Goal: Task Accomplishment & Management: Use online tool/utility

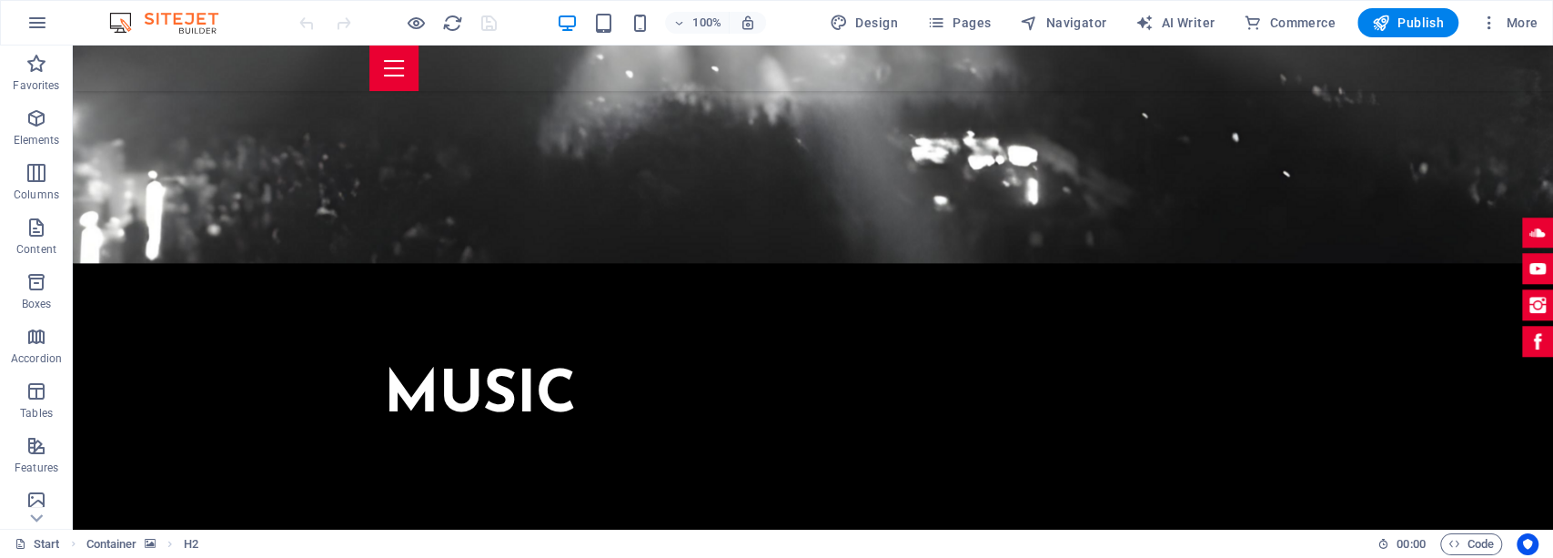
scroll to position [1483, 0]
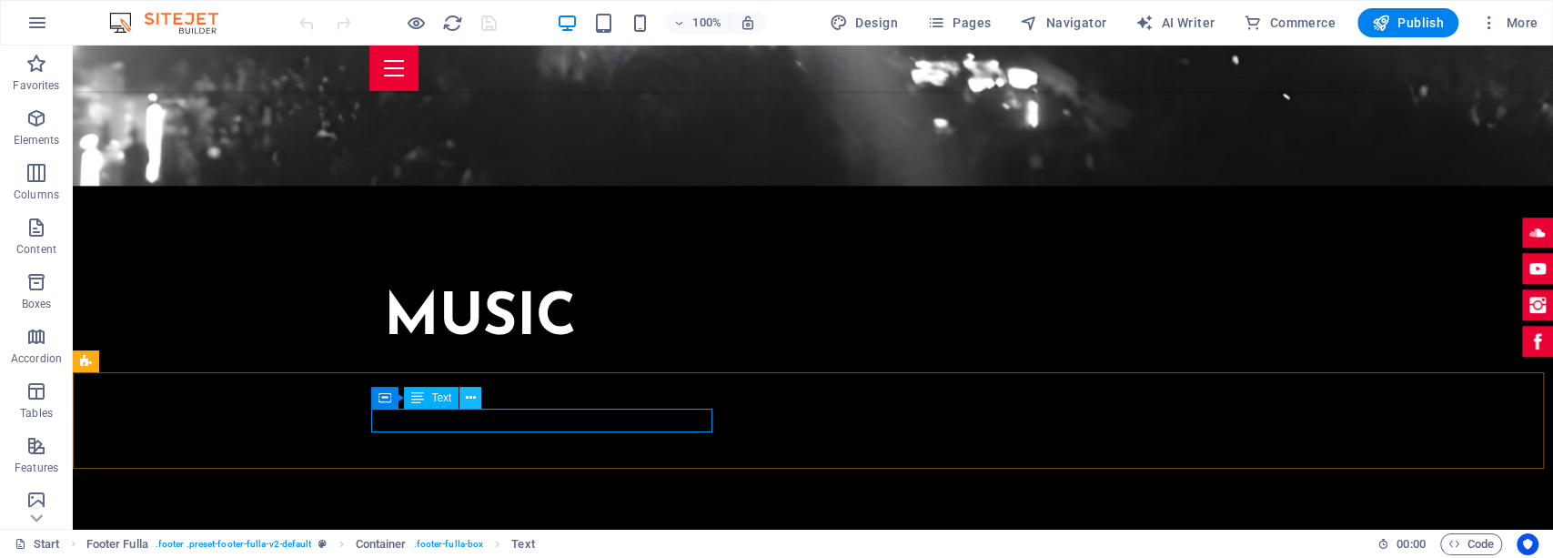
click at [469, 392] on icon at bounding box center [471, 397] width 10 height 19
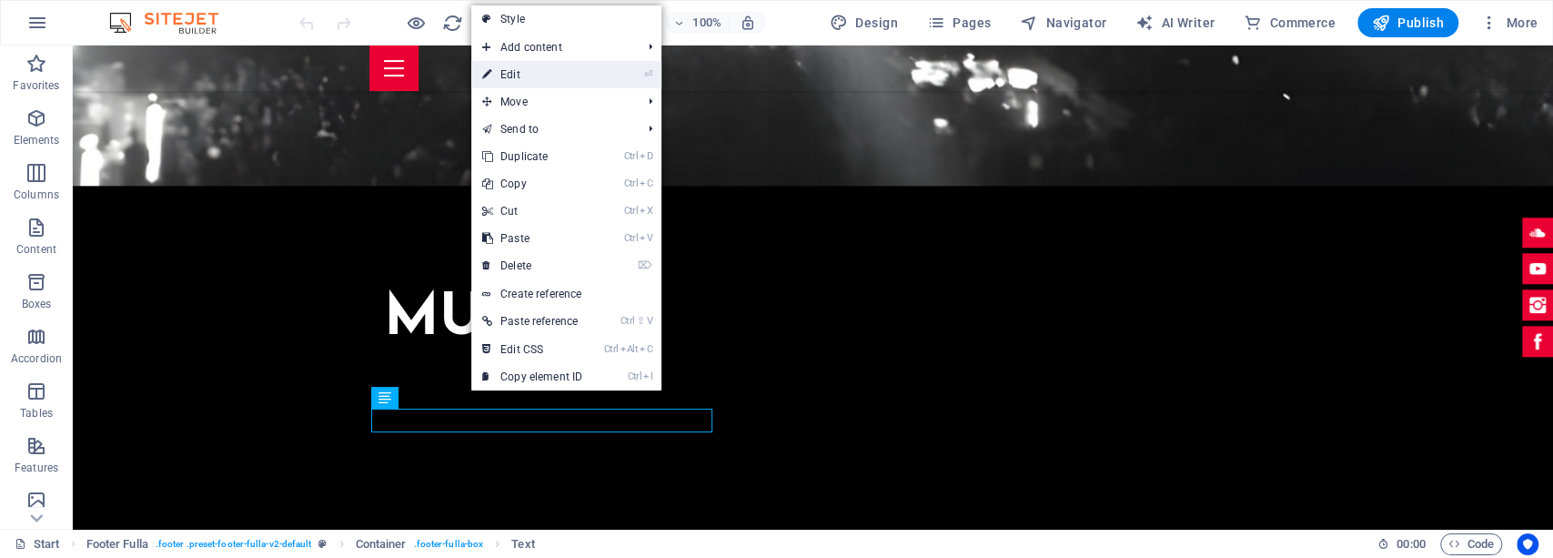
drag, startPoint x: 548, startPoint y: 76, endPoint x: 113, endPoint y: 66, distance: 434.9
click at [548, 76] on link "⏎ Edit" at bounding box center [532, 74] width 122 height 27
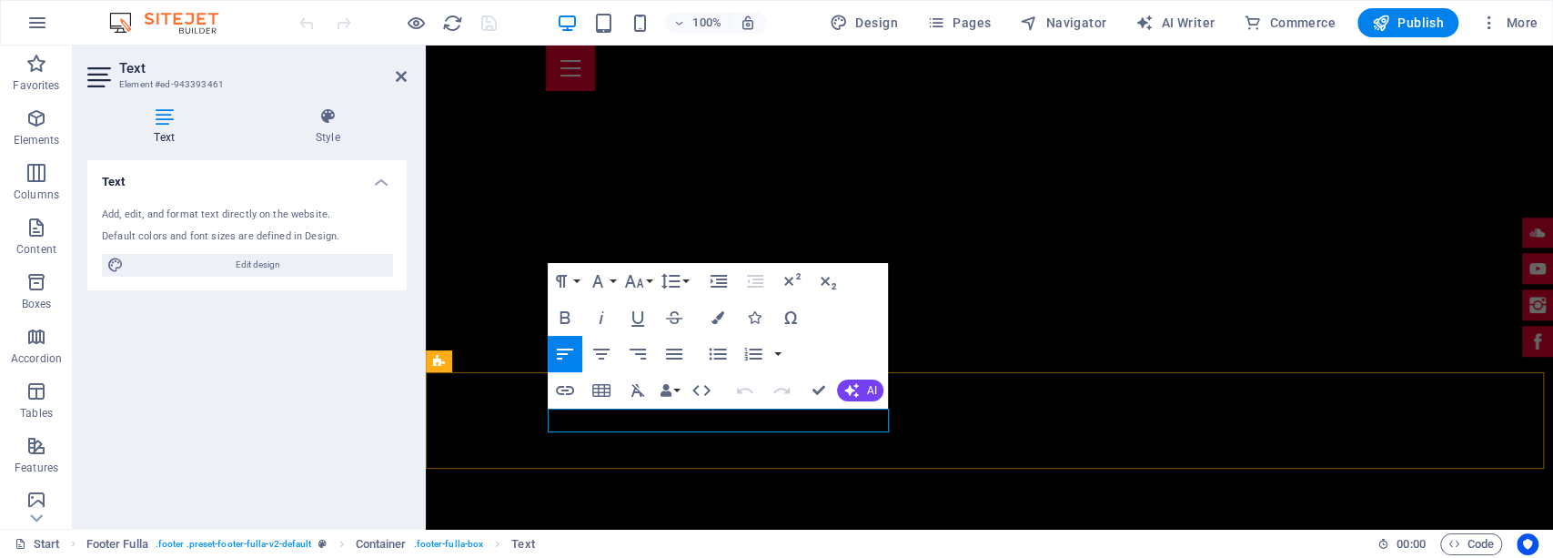
click at [691, 369] on icon "button" at bounding box center [696, 375] width 22 height 22
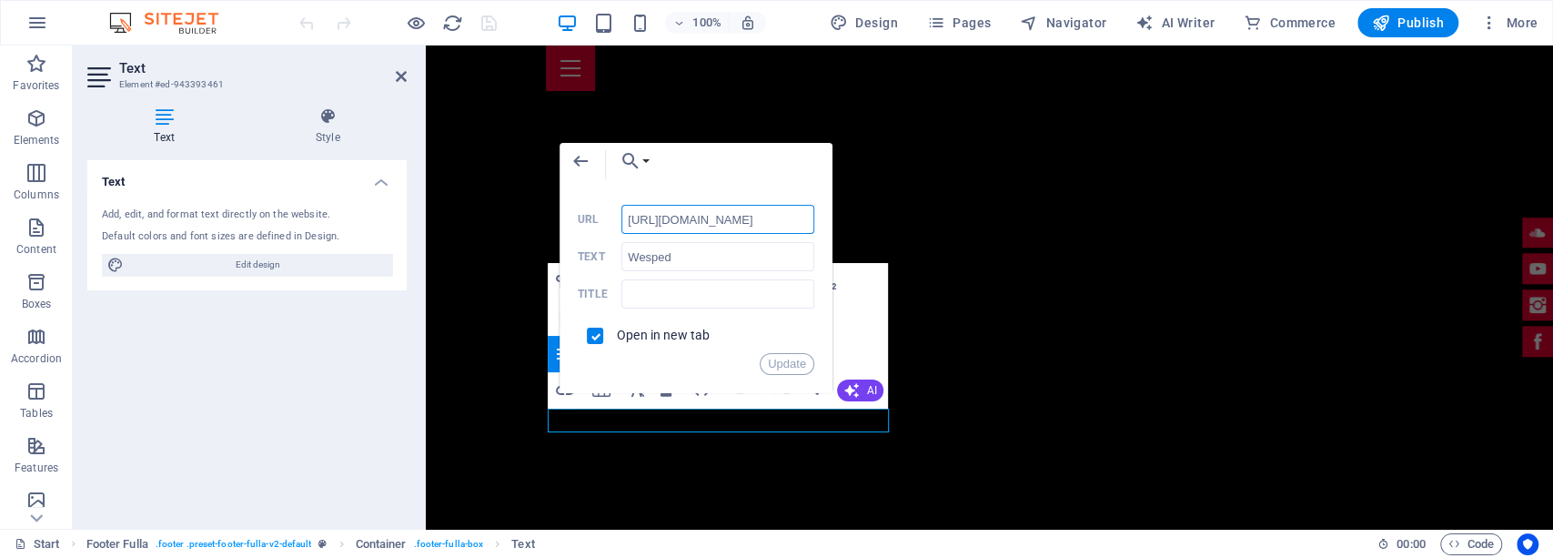
scroll to position [0, 0]
click at [574, 156] on icon "button" at bounding box center [580, 161] width 22 height 22
click at [786, 375] on div "Back Choose Link Start Subpage Legal Notice Privacy Choose file ... [URL][DOMAI…" at bounding box center [695, 268] width 273 height 250
click at [788, 366] on button "Update" at bounding box center [787, 364] width 55 height 22
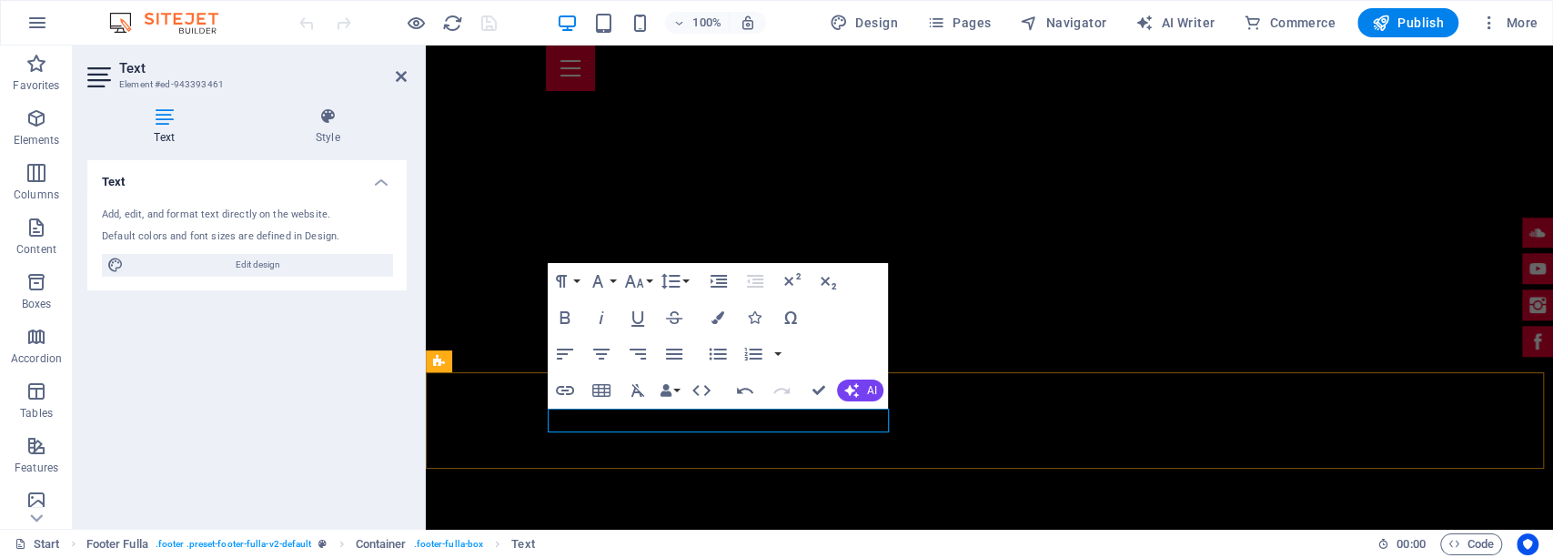
click at [306, 411] on div "Text Add, edit, and format text directly on the website. Default colors and fon…" at bounding box center [246, 337] width 319 height 354
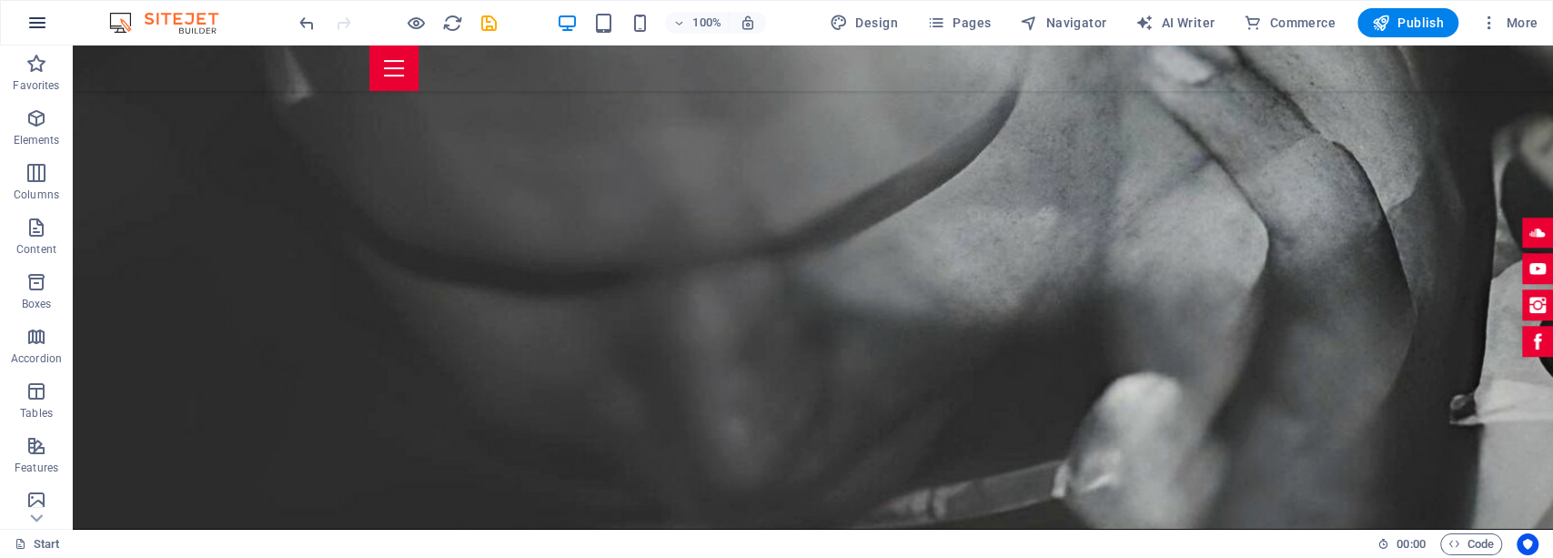
click at [31, 29] on icon "button" at bounding box center [37, 23] width 22 height 22
